Goal: Task Accomplishment & Management: Complete application form

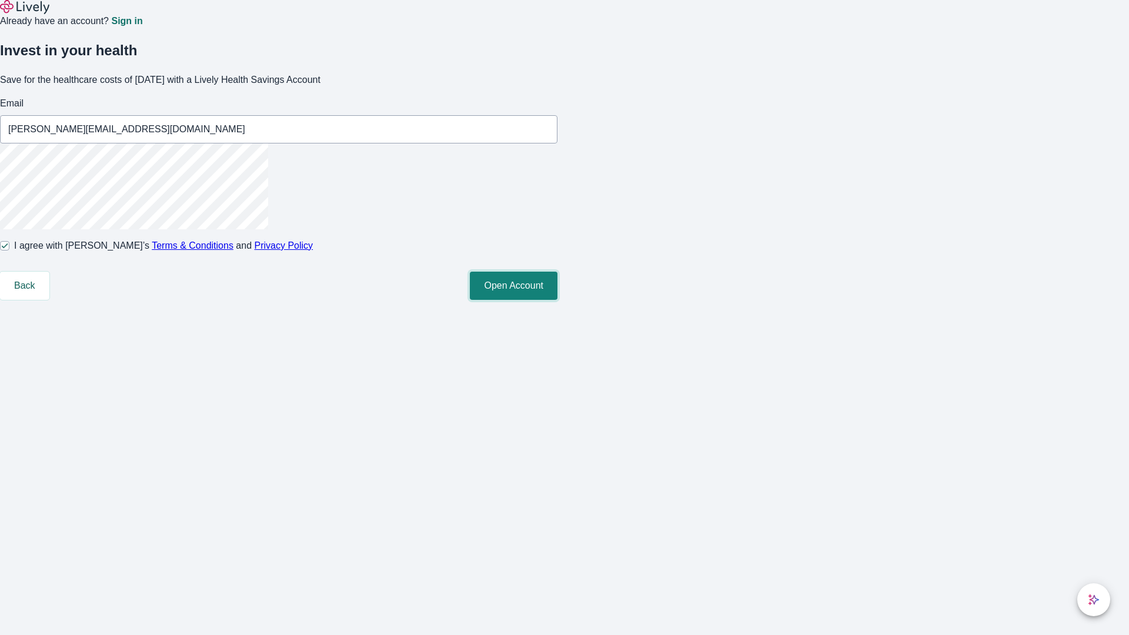
click at [558, 300] on button "Open Account" at bounding box center [514, 286] width 88 height 28
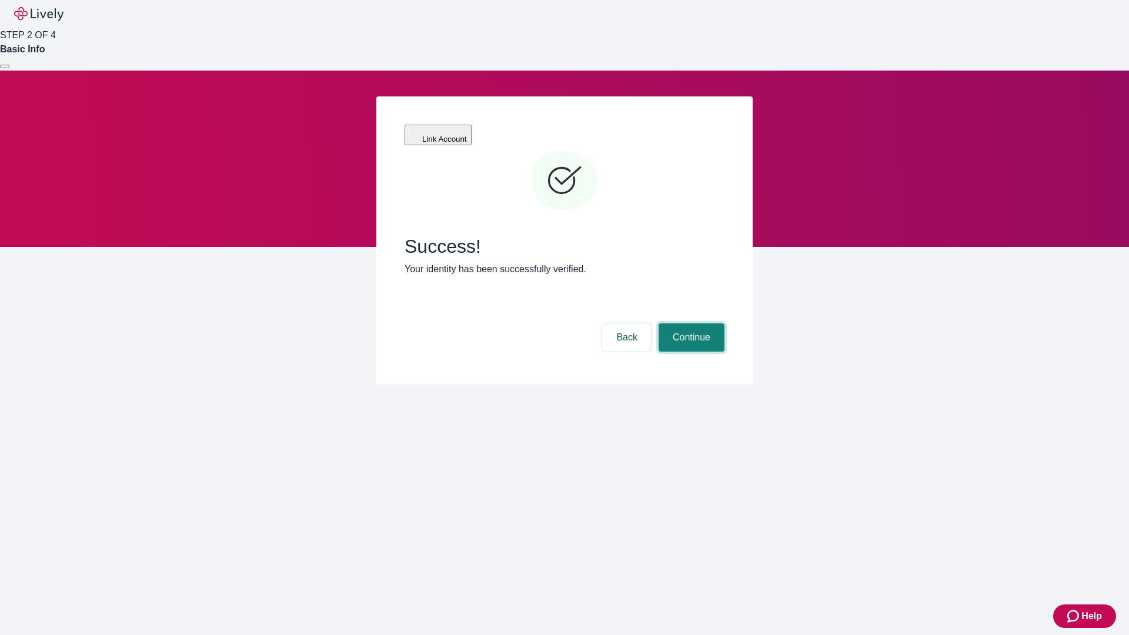
click at [690, 323] on button "Continue" at bounding box center [692, 337] width 66 height 28
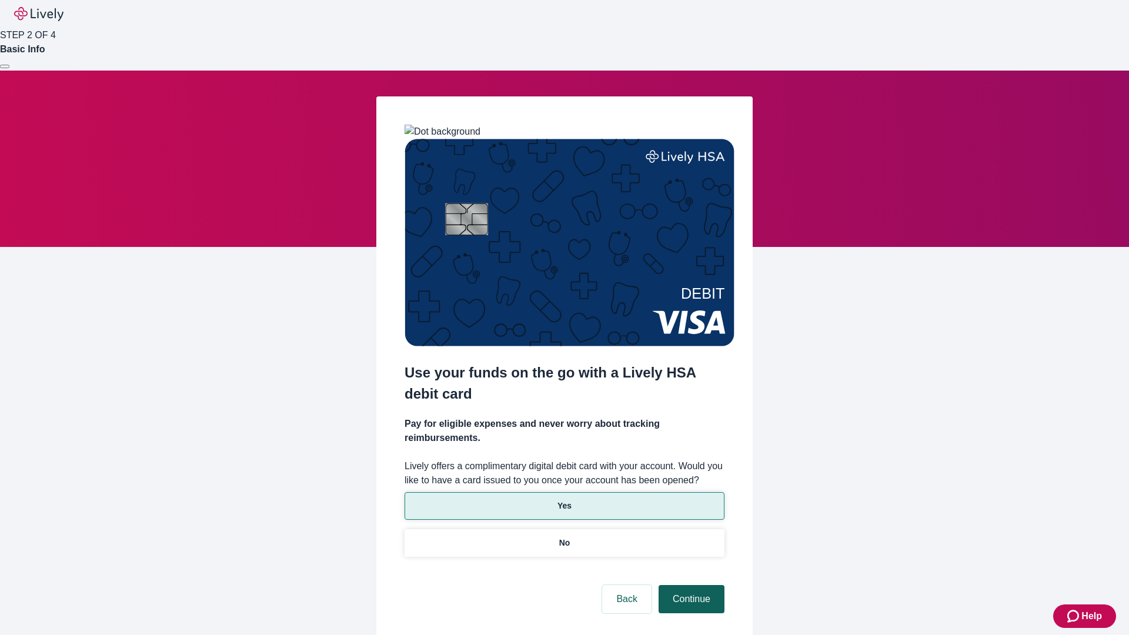
click at [564, 537] on p "No" at bounding box center [564, 543] width 11 height 12
click at [690, 585] on button "Continue" at bounding box center [692, 599] width 66 height 28
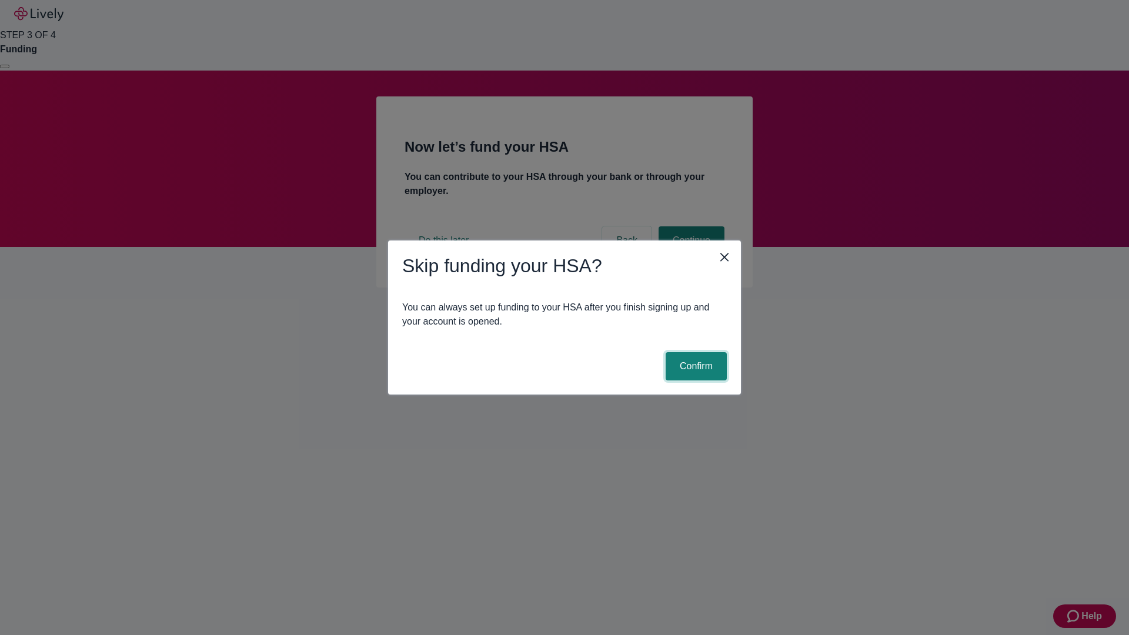
click at [695, 366] on button "Confirm" at bounding box center [696, 366] width 61 height 28
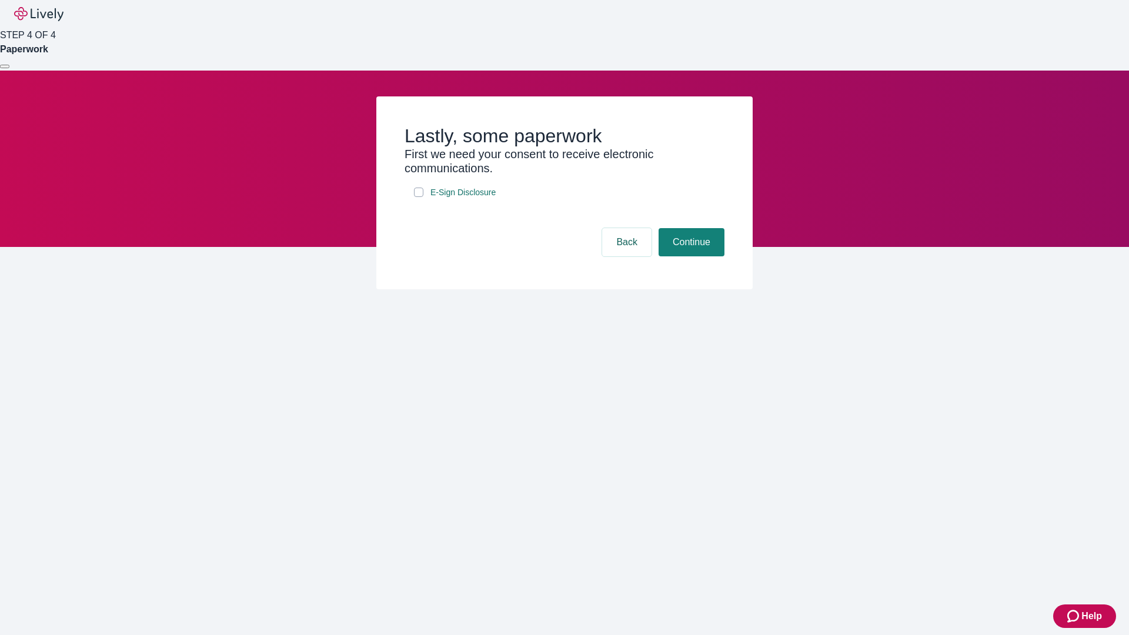
click at [419, 197] on input "E-Sign Disclosure" at bounding box center [418, 192] width 9 height 9
checkbox input "true"
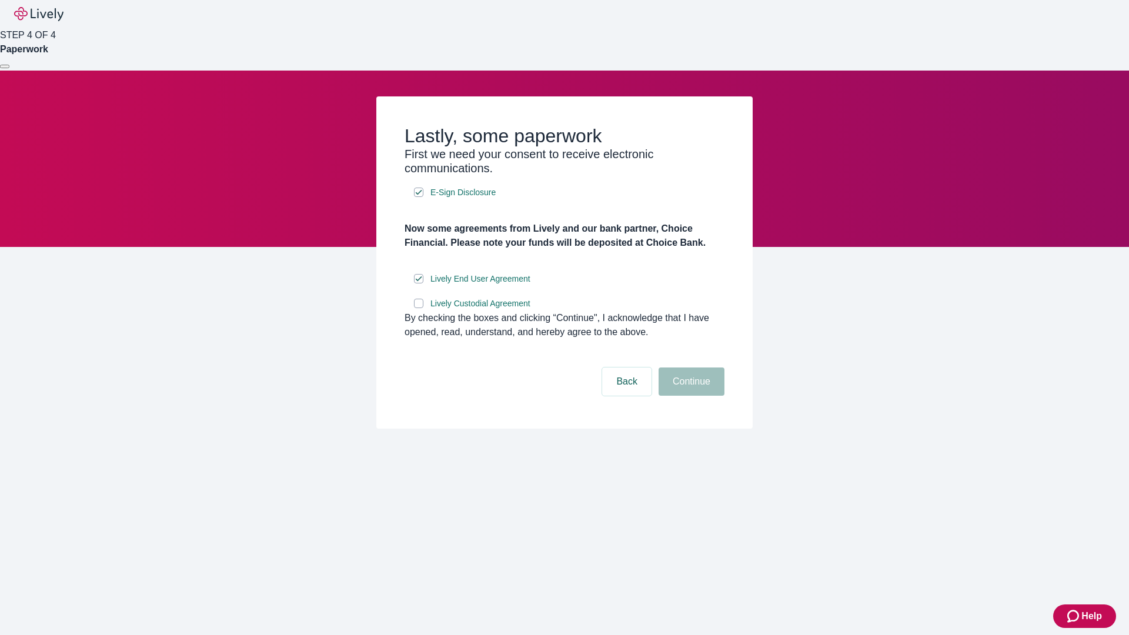
click at [419, 308] on input "Lively Custodial Agreement" at bounding box center [418, 303] width 9 height 9
checkbox input "true"
click at [690, 396] on button "Continue" at bounding box center [692, 382] width 66 height 28
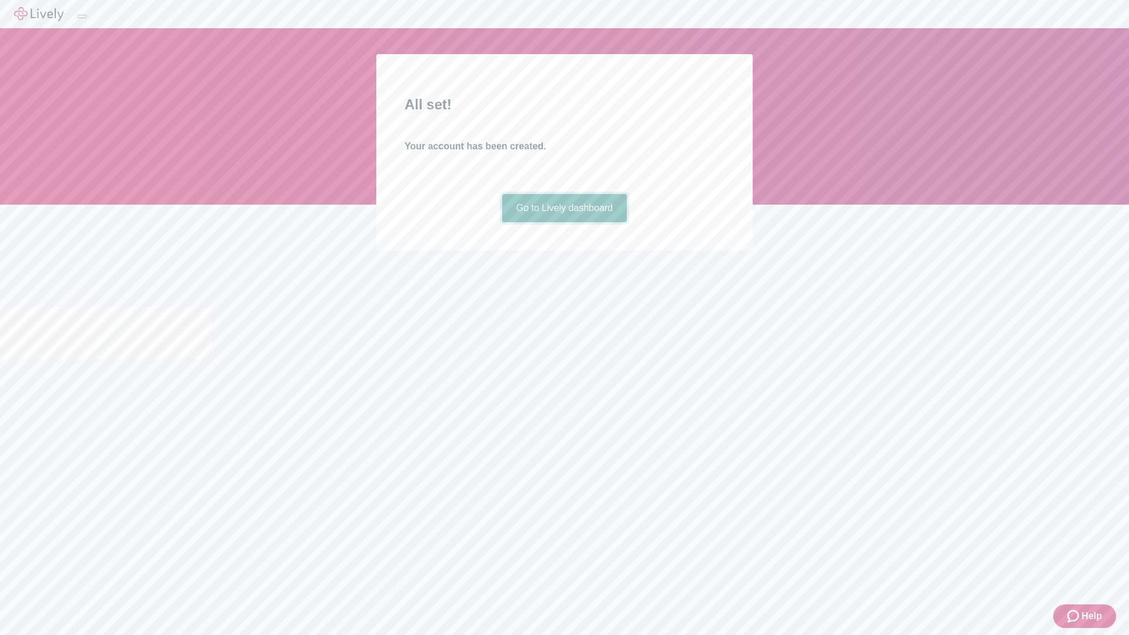
click at [564, 222] on link "Go to Lively dashboard" at bounding box center [564, 208] width 125 height 28
